Goal: Feedback & Contribution: Leave review/rating

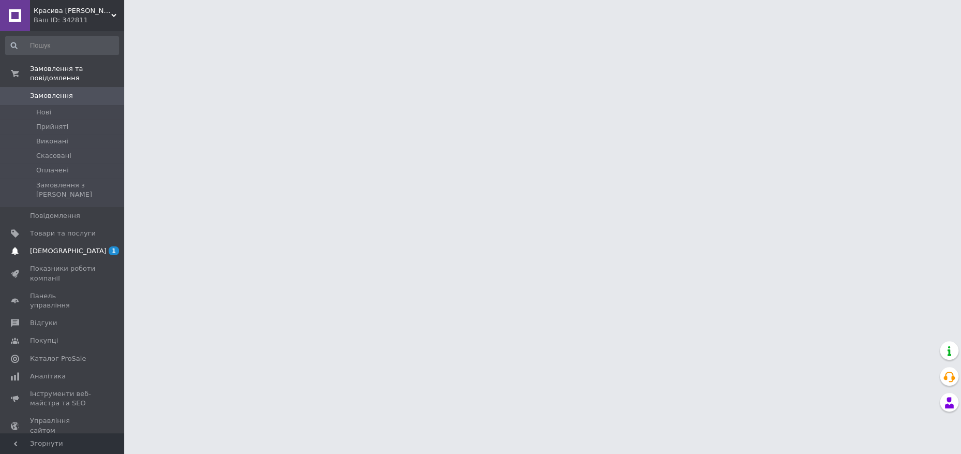
click at [51, 246] on span "[DEMOGRAPHIC_DATA]" at bounding box center [68, 250] width 77 height 9
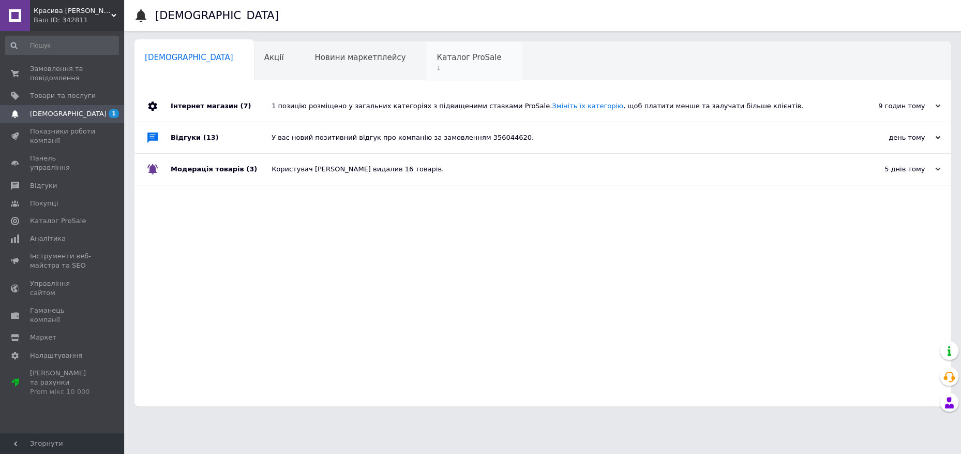
click at [426, 63] on div "Каталог ProSale 1" at bounding box center [474, 61] width 96 height 39
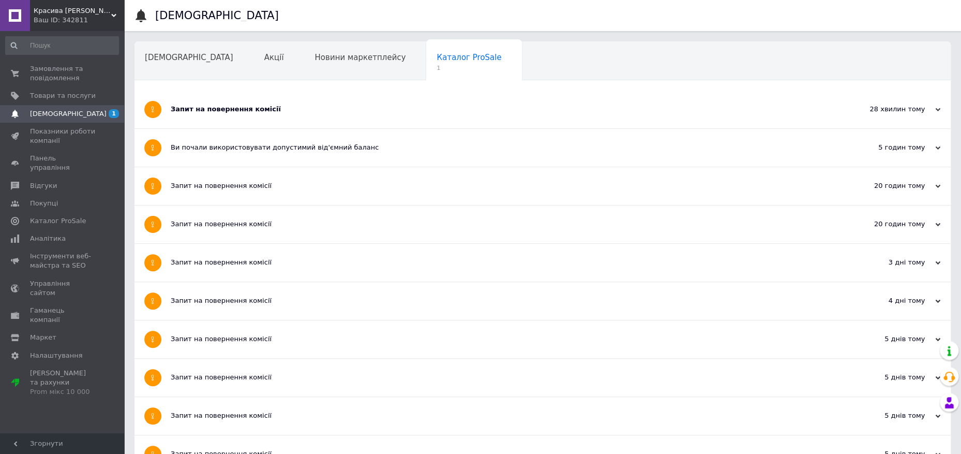
click at [214, 112] on div "Запит на повернення комісії" at bounding box center [504, 108] width 666 height 9
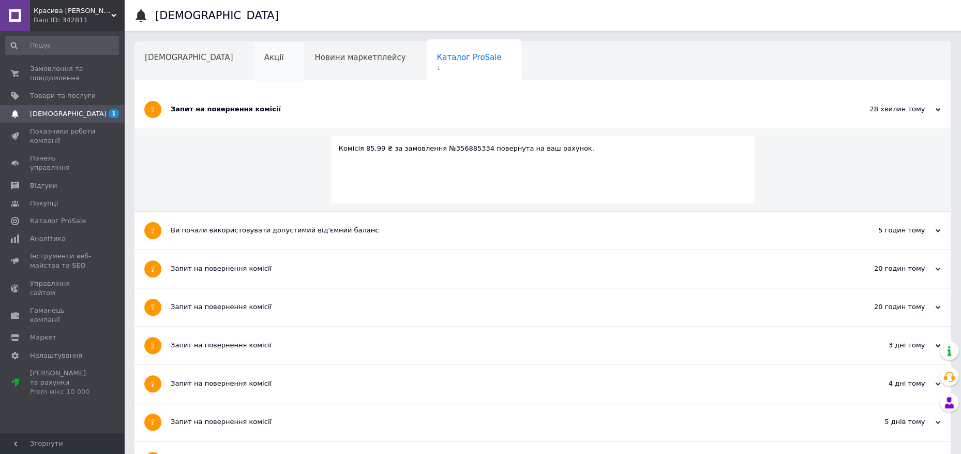
click at [254, 64] on div "Акції" at bounding box center [279, 61] width 51 height 39
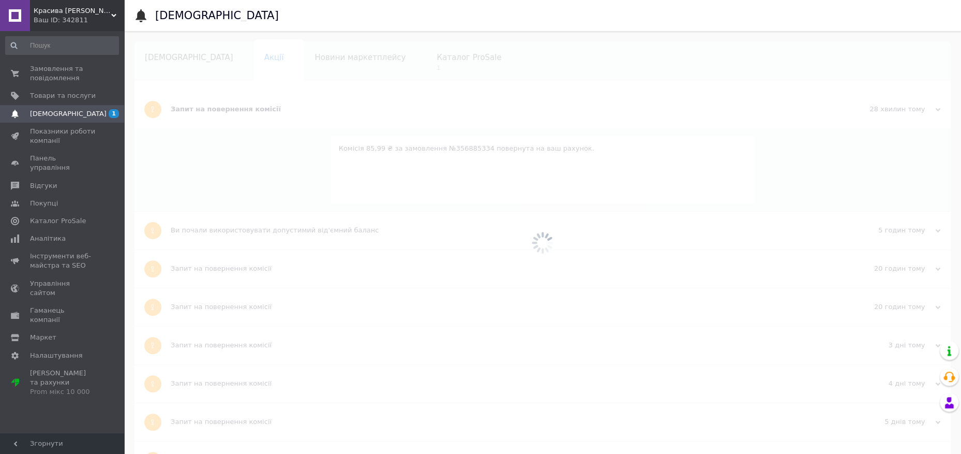
click at [228, 54] on div at bounding box center [542, 242] width 837 height 423
click at [229, 62] on div at bounding box center [542, 242] width 837 height 423
click at [229, 61] on div at bounding box center [542, 242] width 837 height 423
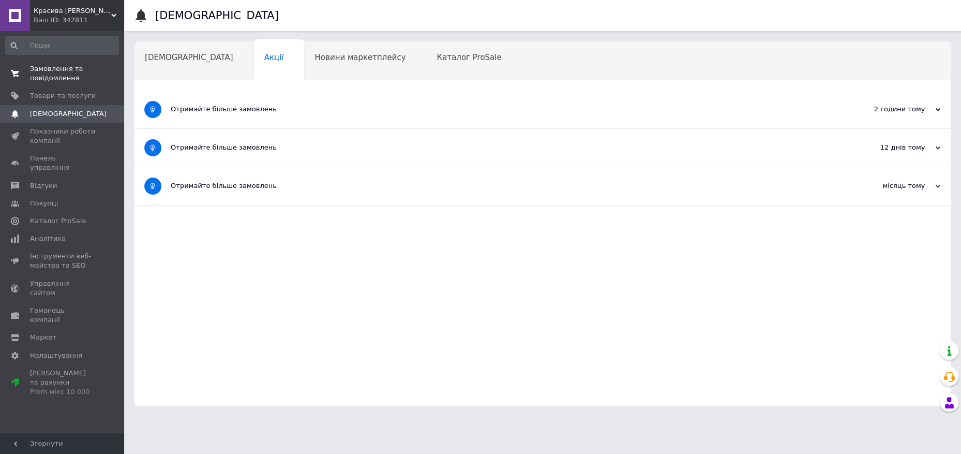
click at [71, 74] on span "Замовлення та повідомлення" at bounding box center [63, 73] width 66 height 19
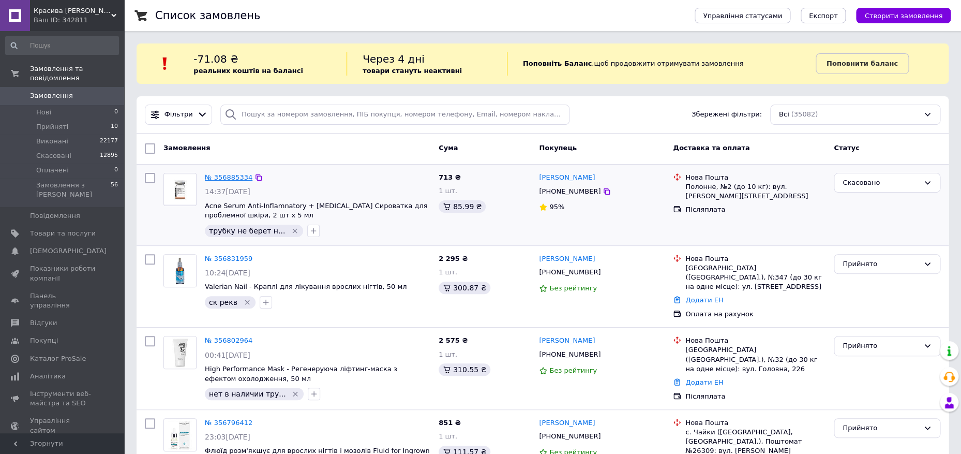
click at [224, 173] on link "№ 356885334" at bounding box center [229, 177] width 48 height 8
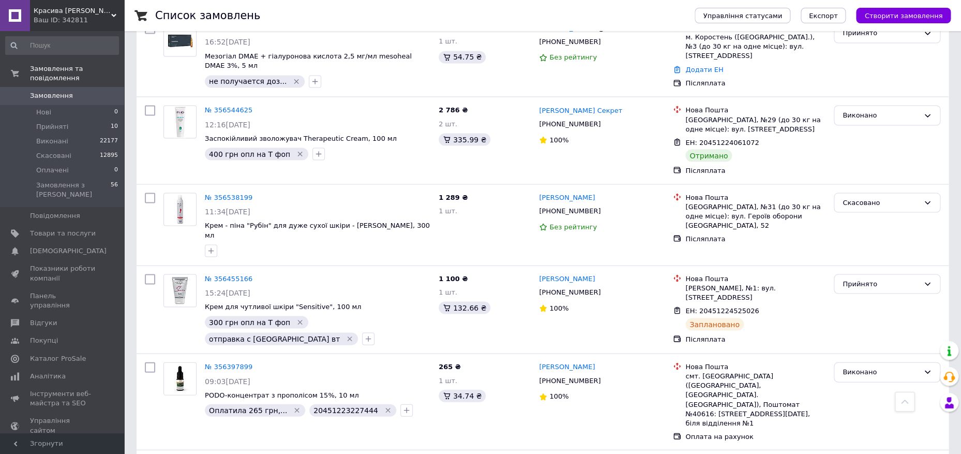
scroll to position [864, 0]
click at [239, 191] on link "№ 356538199" at bounding box center [229, 195] width 48 height 8
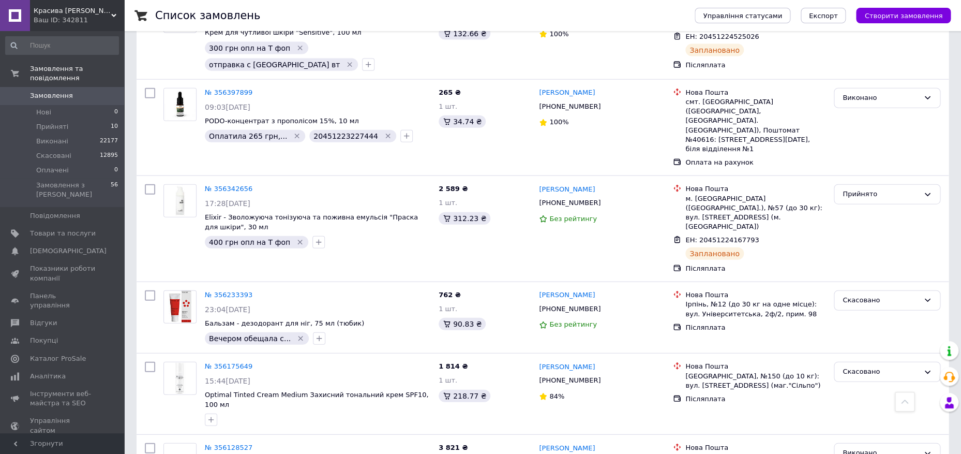
scroll to position [1137, 0]
click at [59, 128] on span "Прийняті" at bounding box center [52, 126] width 32 height 9
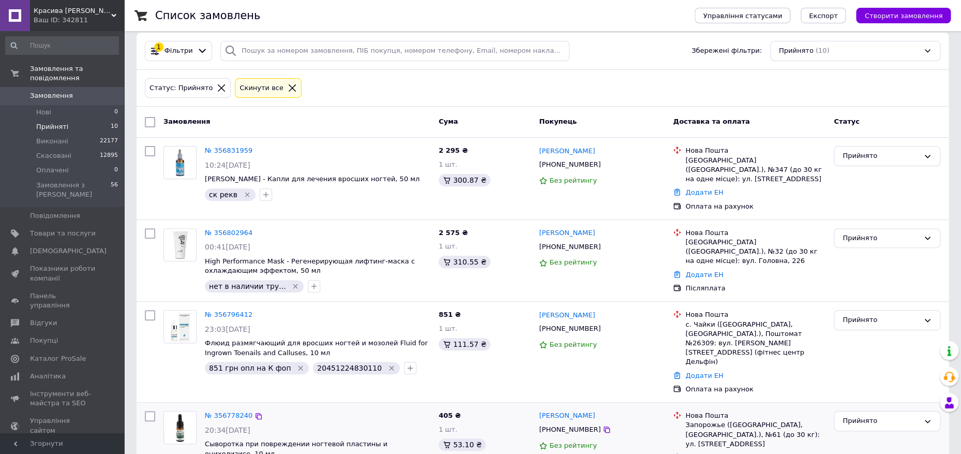
scroll to position [70, 0]
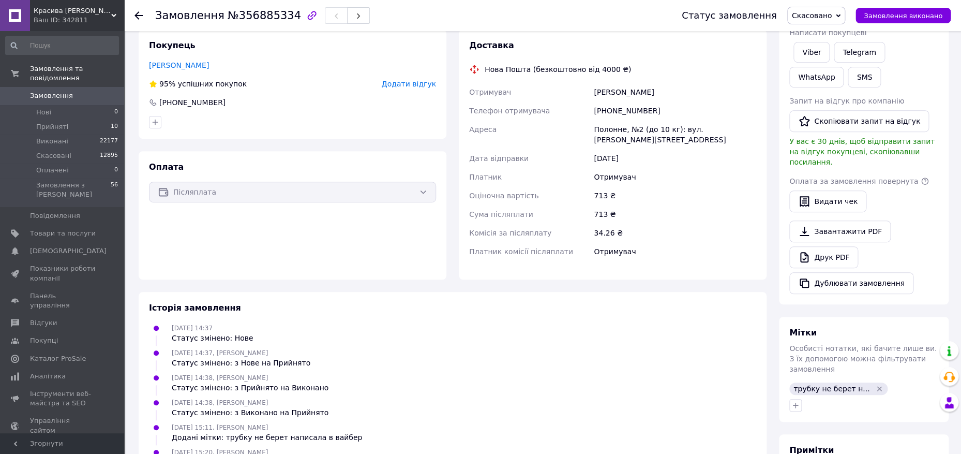
scroll to position [198, 0]
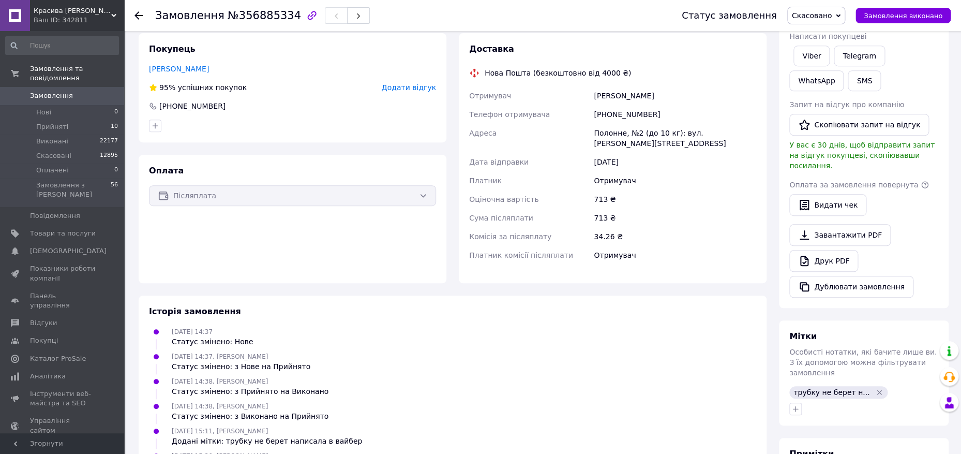
click at [424, 83] on span "Додати відгук" at bounding box center [409, 87] width 54 height 8
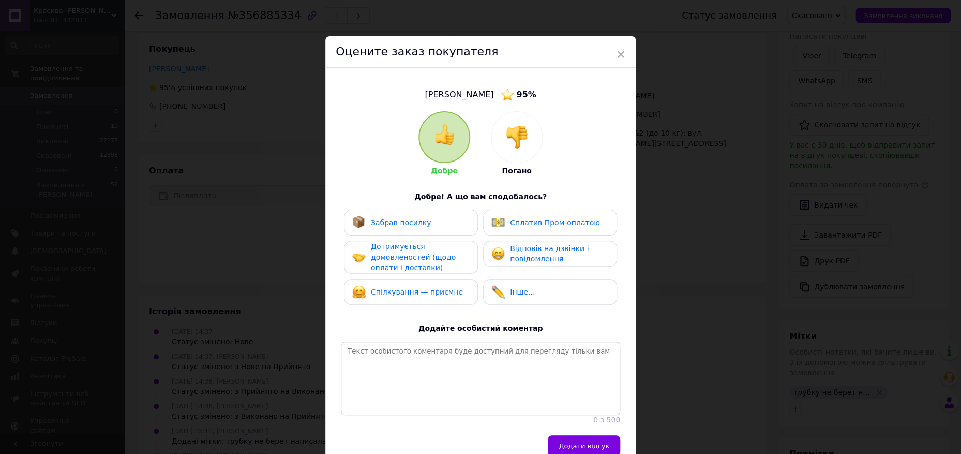
click at [519, 141] on img at bounding box center [516, 137] width 23 height 23
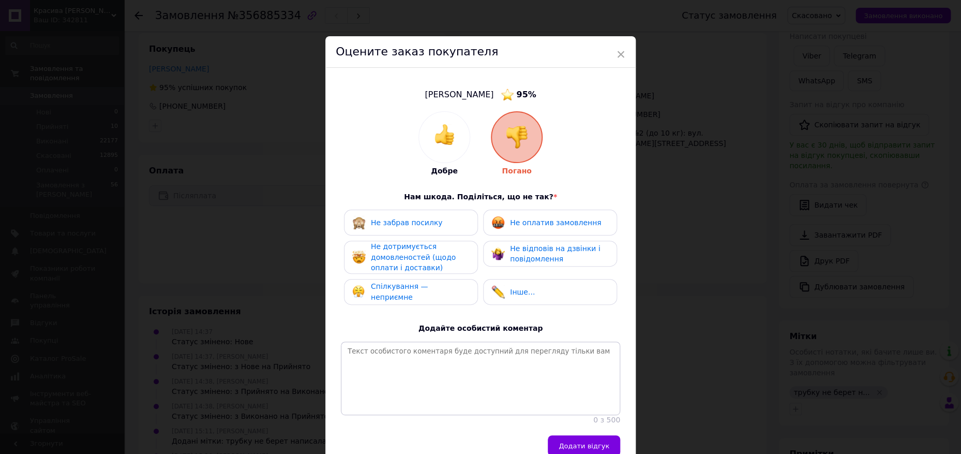
click at [557, 233] on div "Не оплатив замовлення" at bounding box center [550, 222] width 134 height 26
click at [553, 253] on div "Не відповів на дзвінки і повідомлення" at bounding box center [559, 253] width 98 height 21
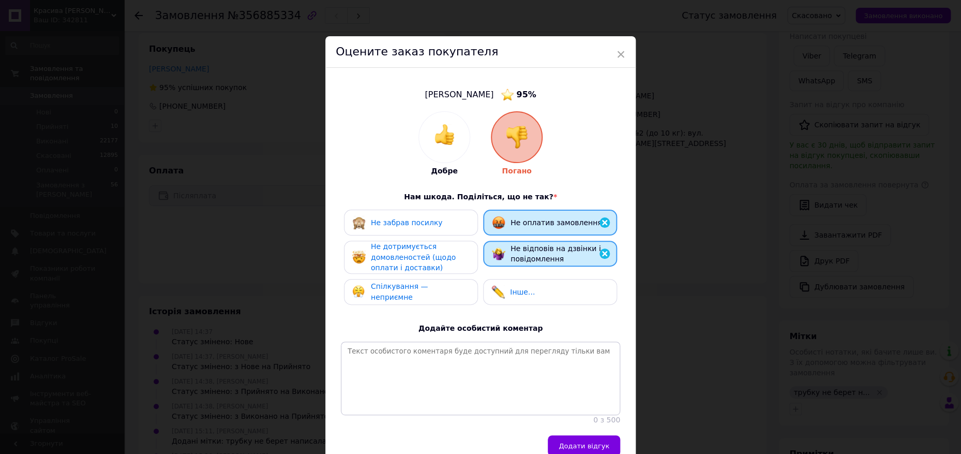
click at [409, 262] on div "Не дотримується домовленостей (щодо оплати і доставки)" at bounding box center [420, 257] width 98 height 32
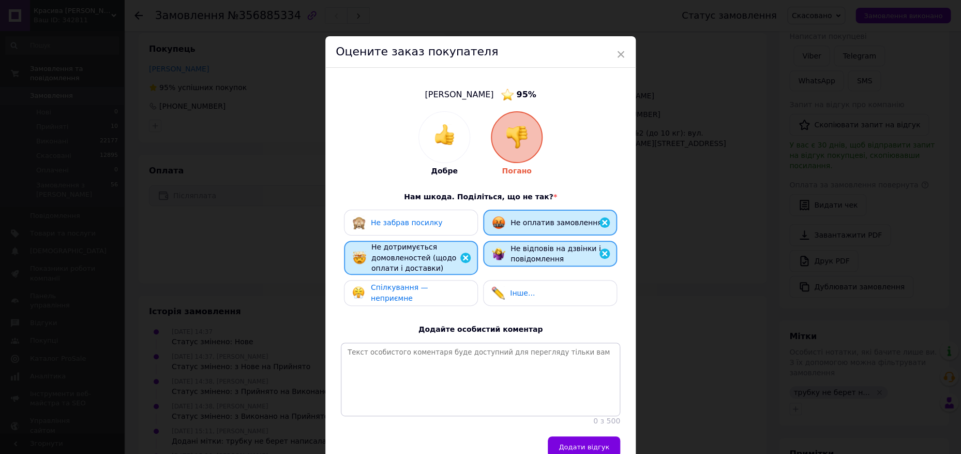
scroll to position [66, 0]
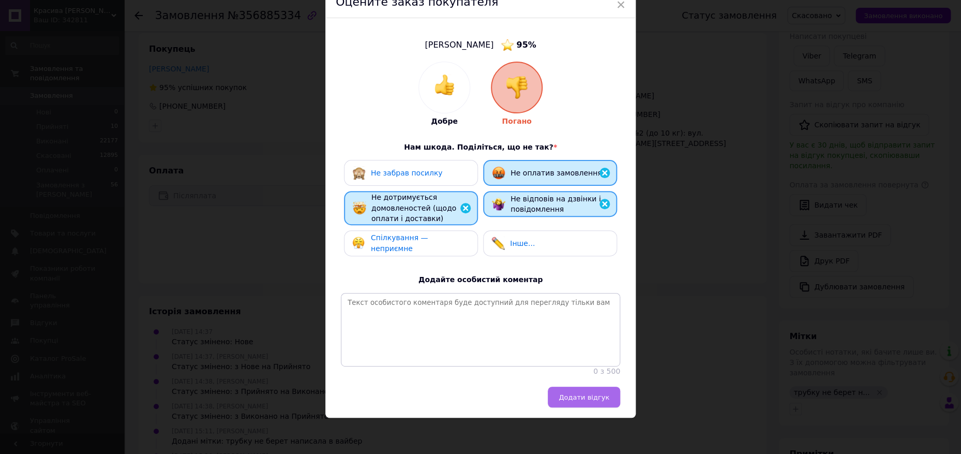
click at [589, 400] on span "Додати відгук" at bounding box center [584, 397] width 51 height 8
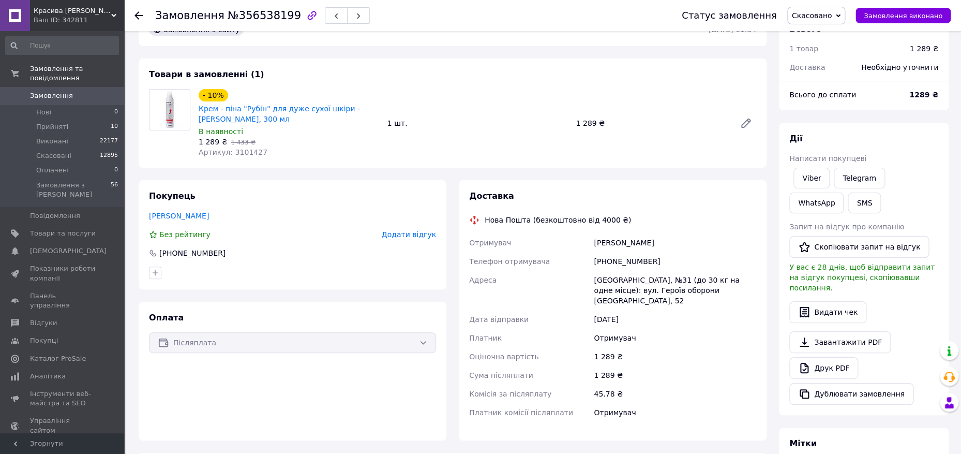
scroll to position [28, 0]
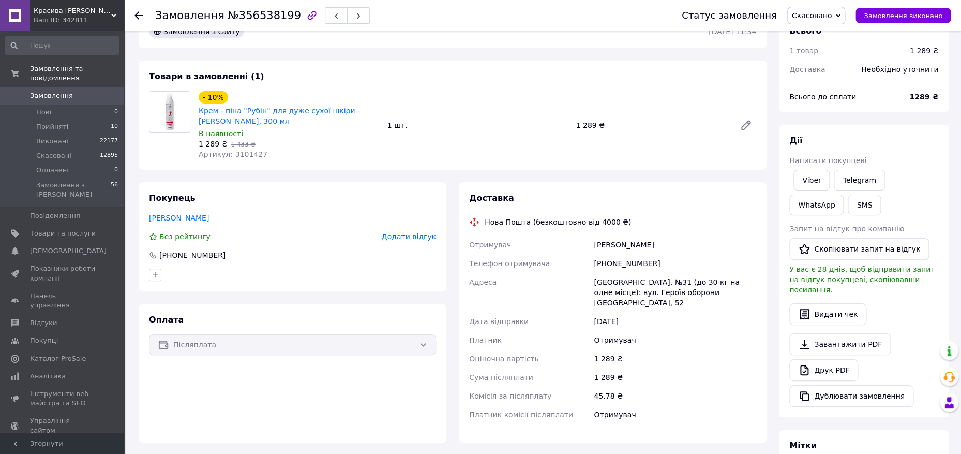
click at [418, 234] on span "Додати відгук" at bounding box center [409, 236] width 54 height 8
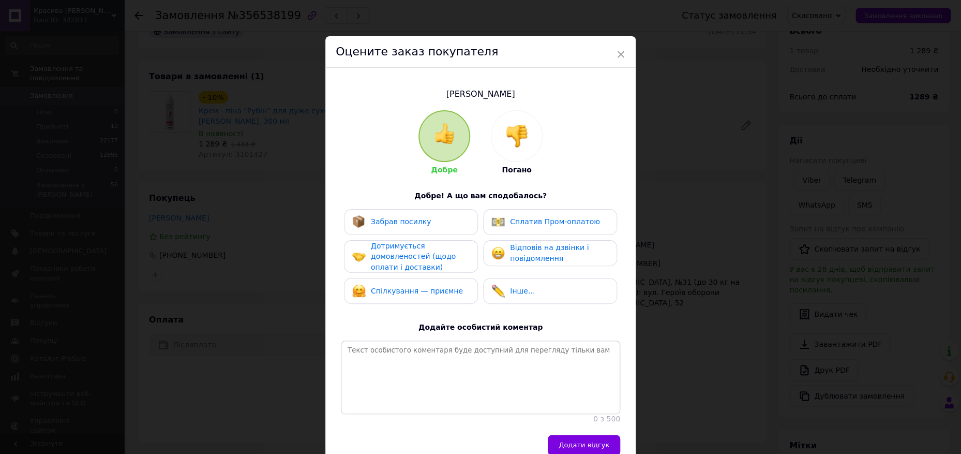
click at [520, 137] on img at bounding box center [516, 136] width 23 height 23
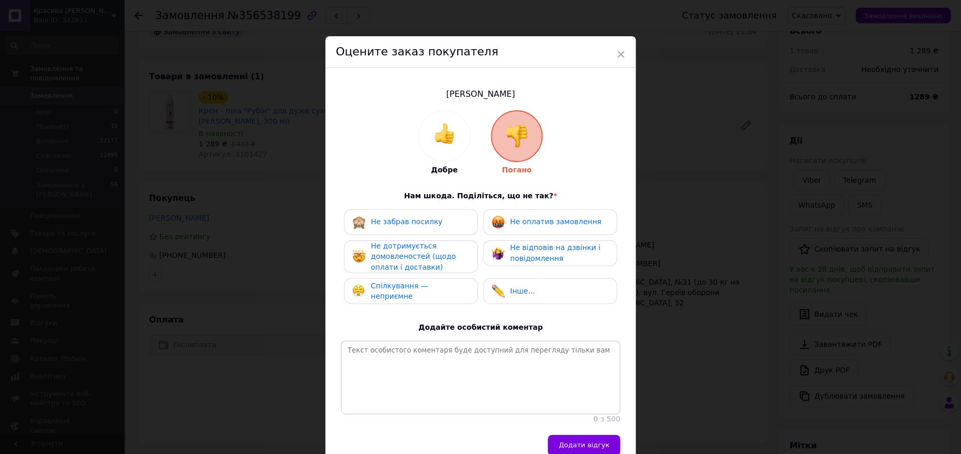
click at [543, 223] on span "Не оплатив замовлення" at bounding box center [555, 221] width 91 height 8
click at [440, 252] on span "Не дотримується домовленостей (щодо оплати і доставки)" at bounding box center [413, 256] width 85 height 29
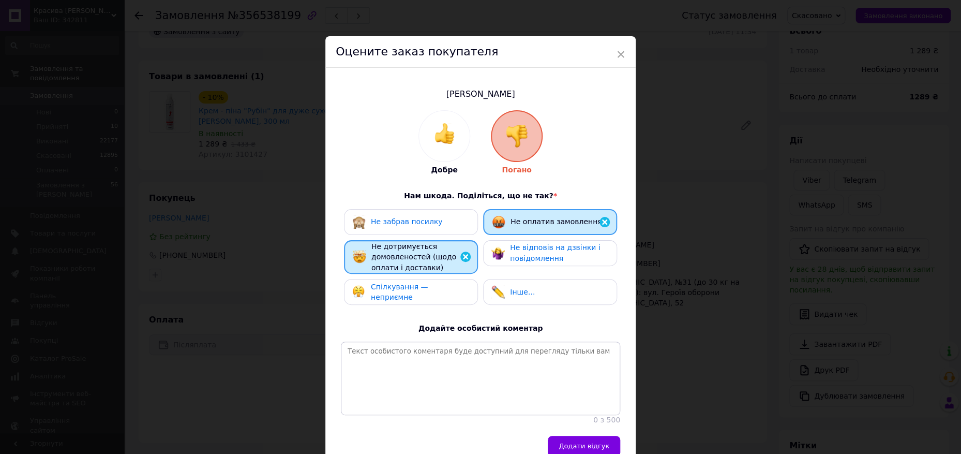
scroll to position [66, 0]
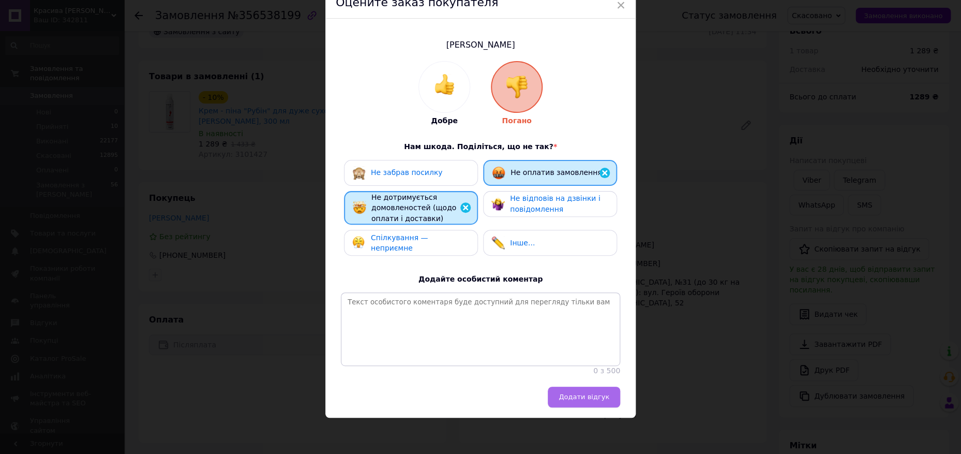
click at [577, 394] on span "Додати відгук" at bounding box center [584, 397] width 51 height 8
